Goal: Go to known website: Go to known website

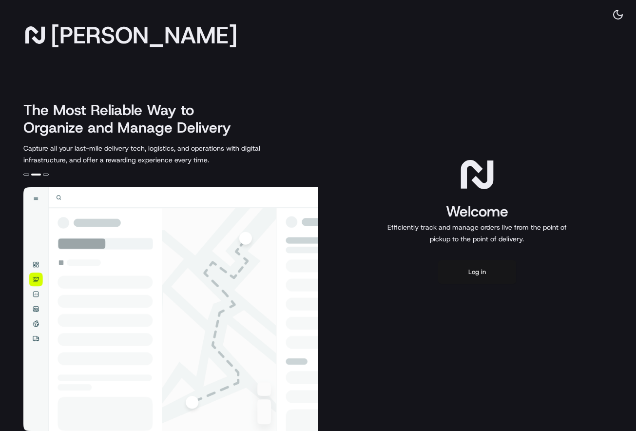
click at [485, 269] on button "Log in" at bounding box center [477, 271] width 78 height 23
